Goal: Information Seeking & Learning: Find specific fact

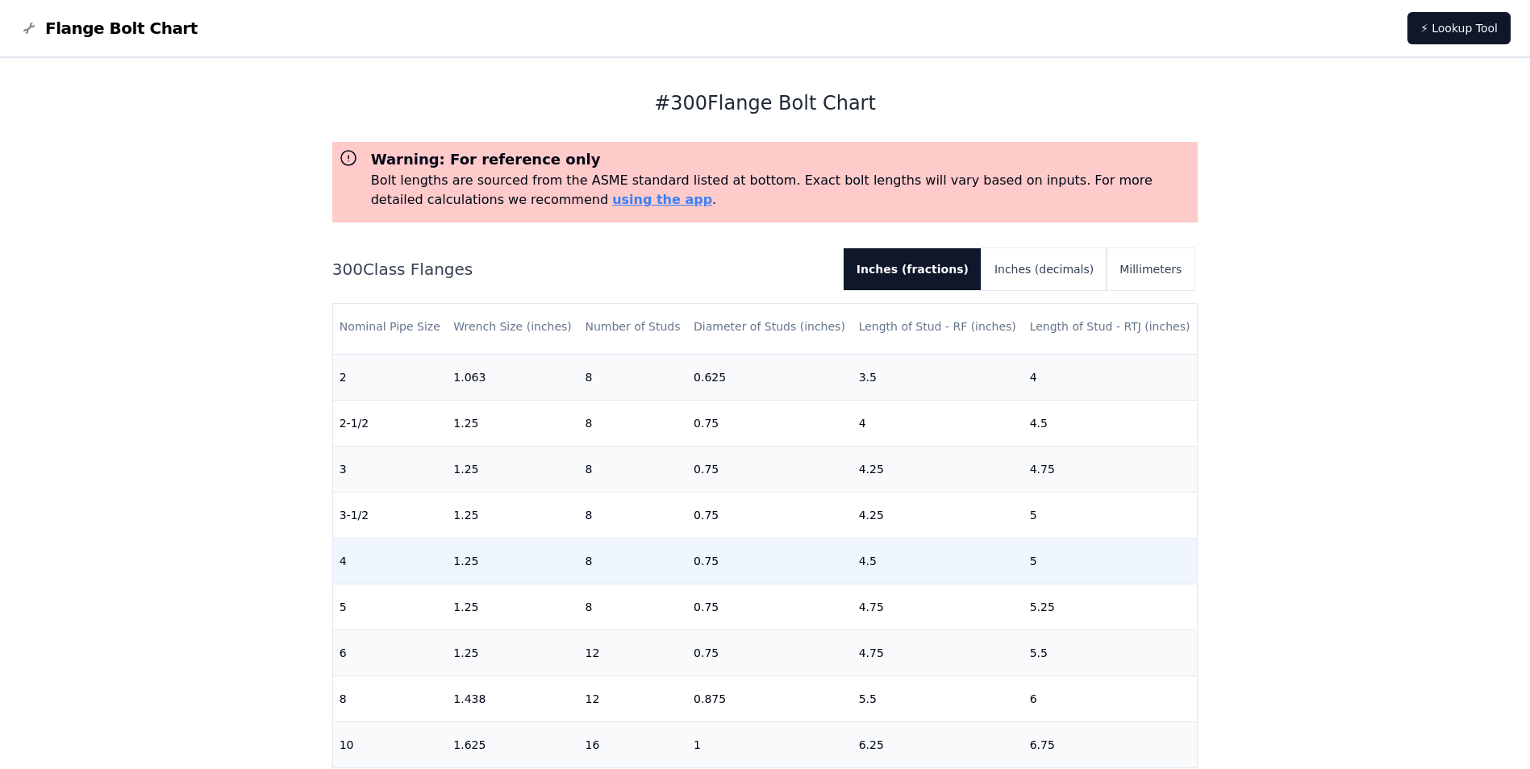
scroll to position [242, 0]
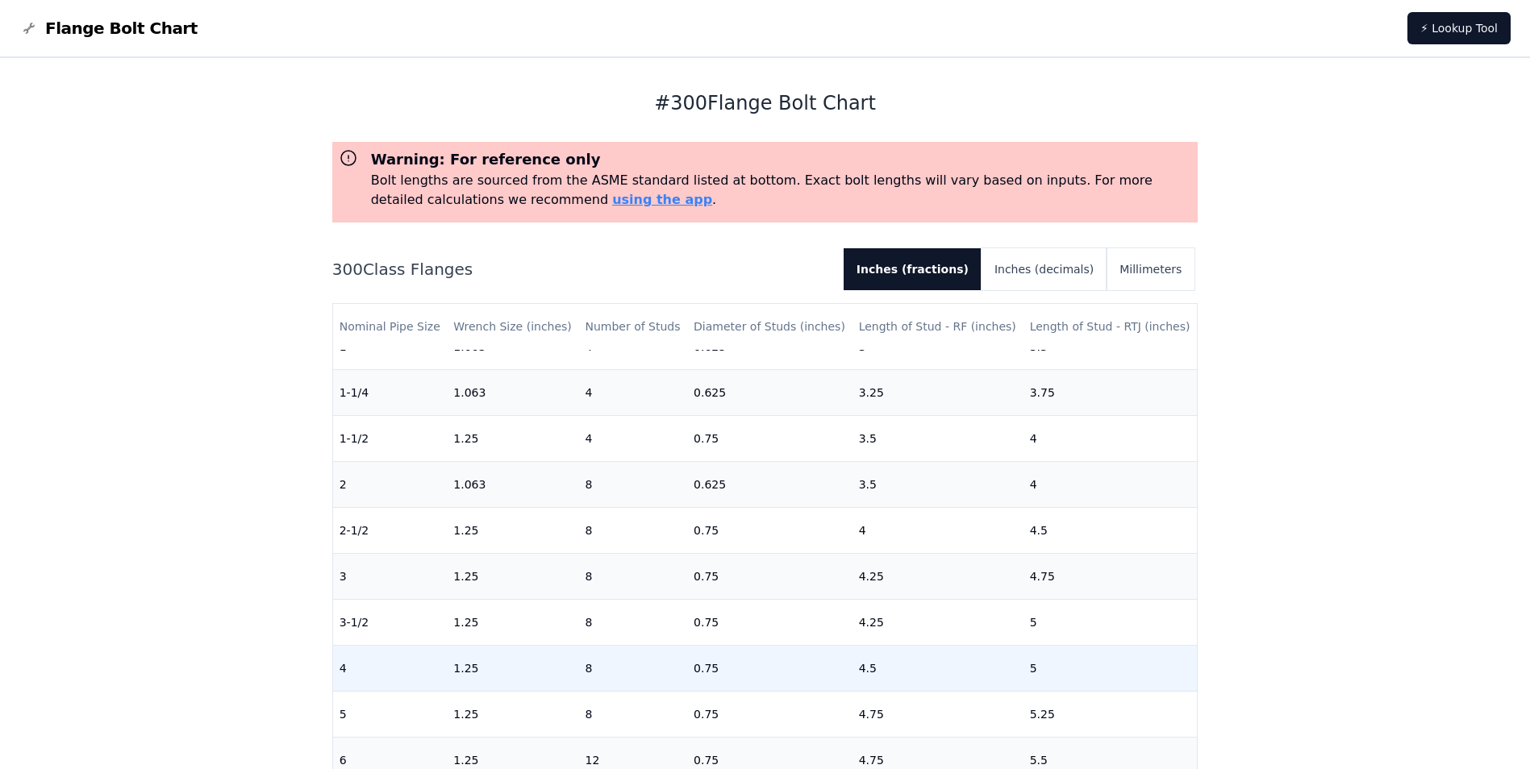
scroll to position [161, 0]
